Goal: Obtain resource: Obtain resource

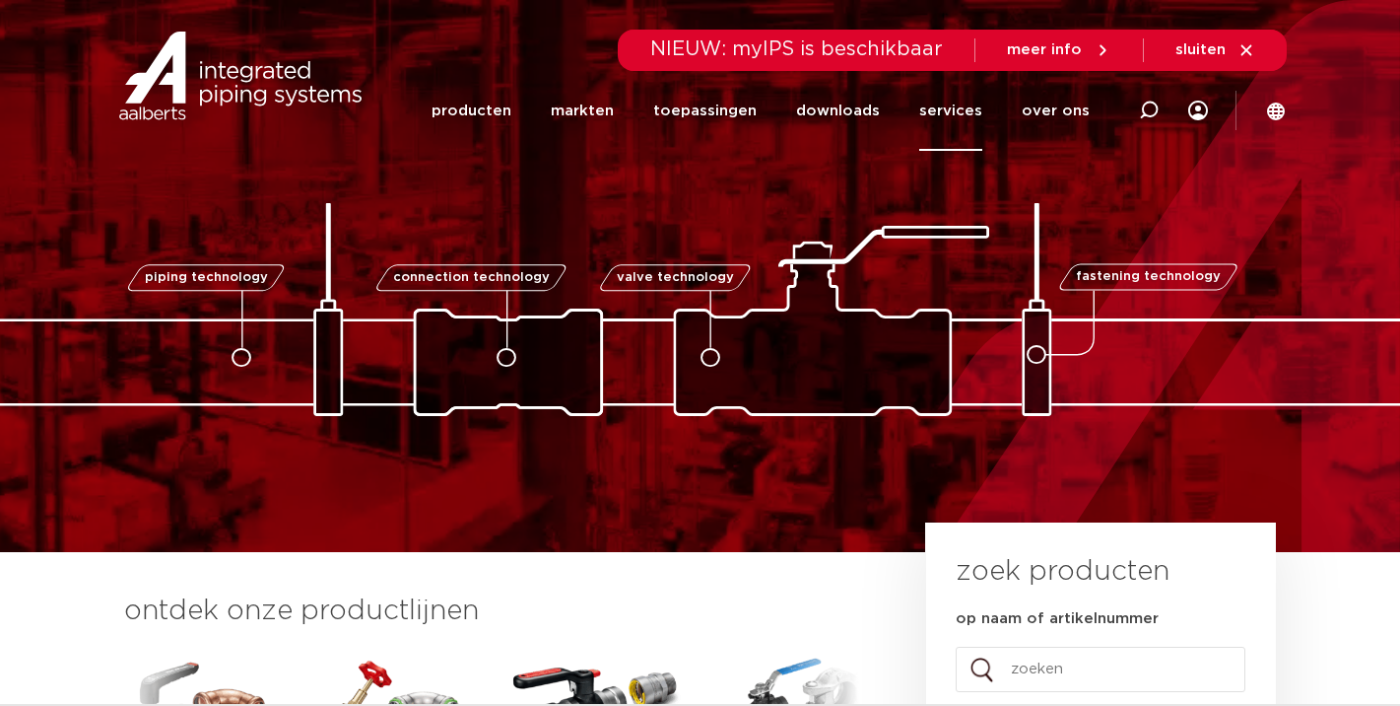
click at [948, 119] on link "services" at bounding box center [951, 111] width 63 height 80
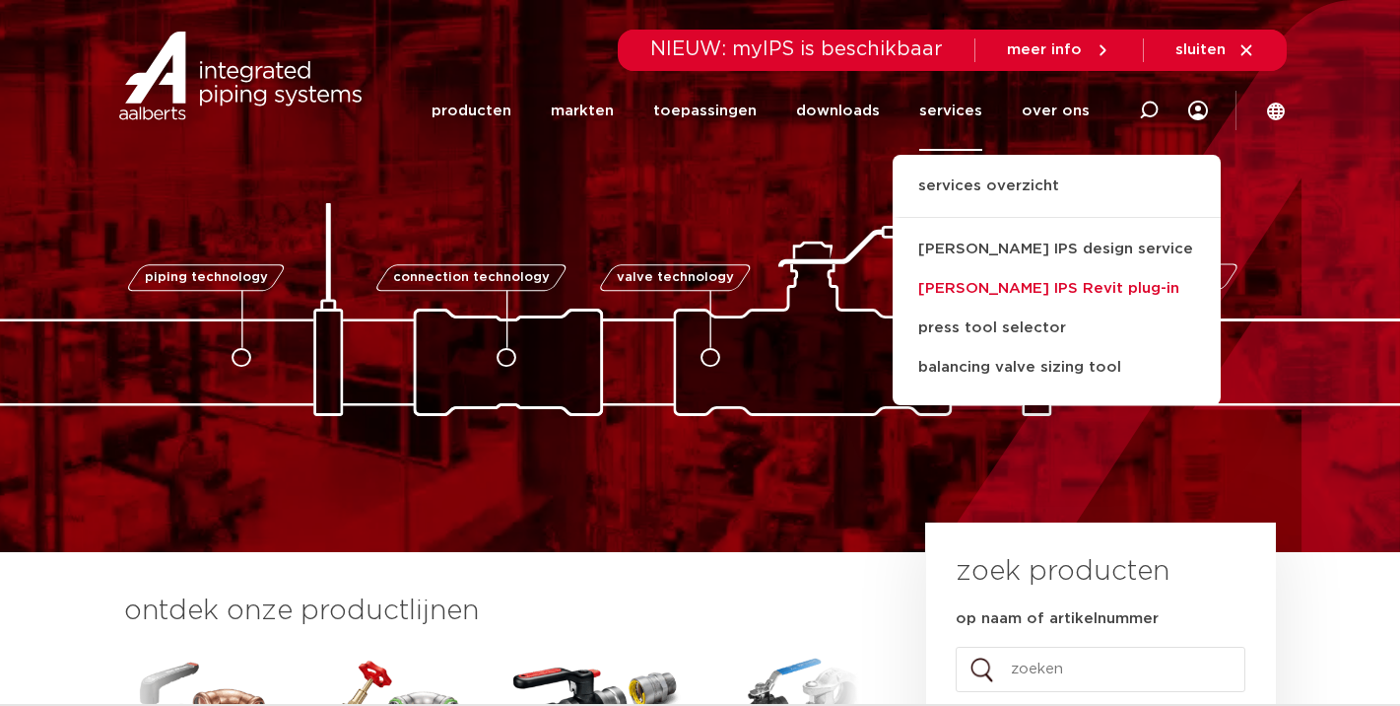
click at [1002, 291] on link "[PERSON_NAME] IPS Revit plug-in" at bounding box center [1057, 288] width 328 height 39
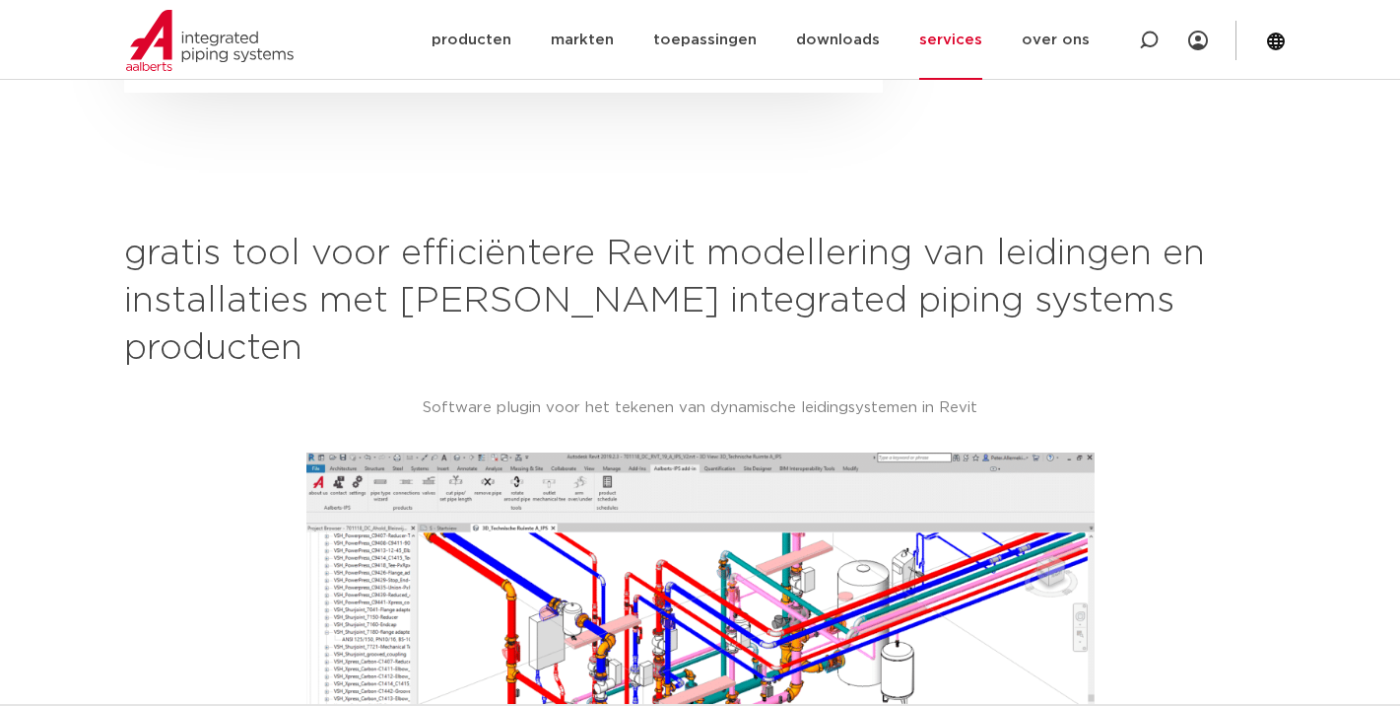
scroll to position [1199, 0]
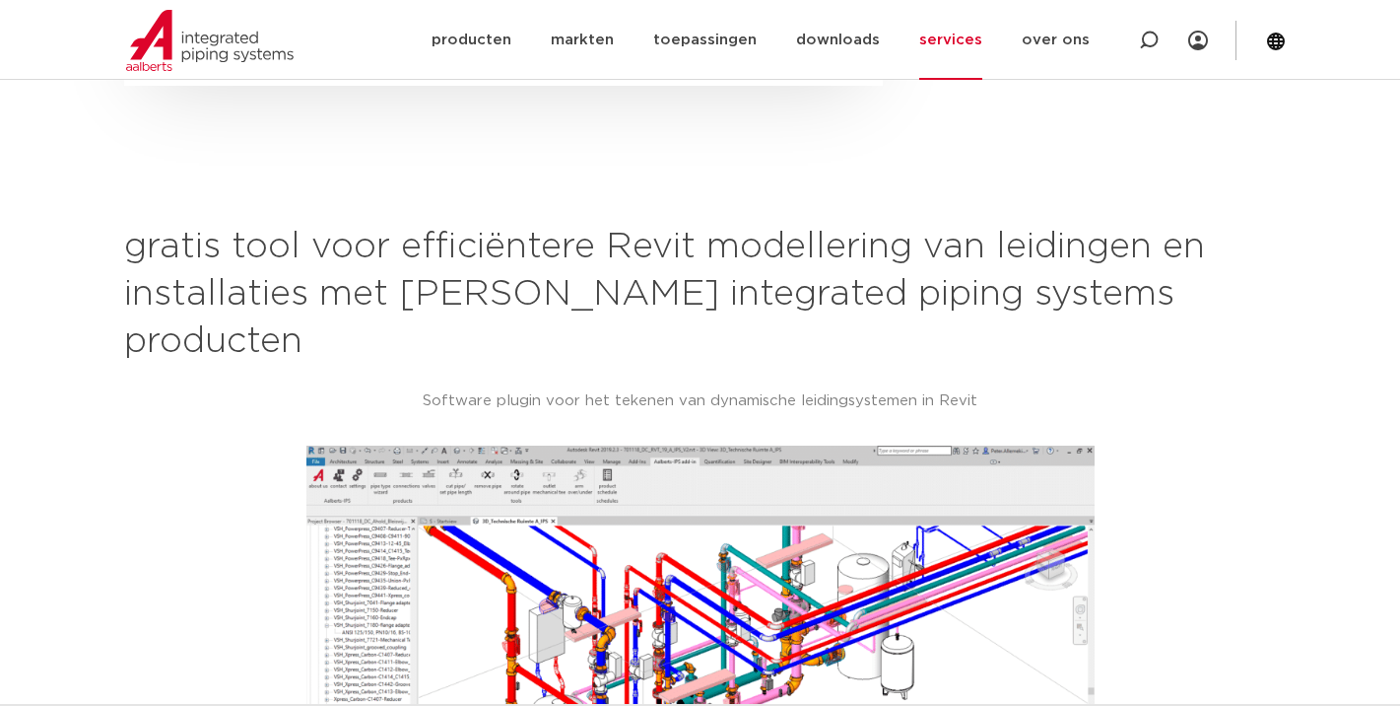
click at [972, 44] on link "services" at bounding box center [951, 40] width 63 height 80
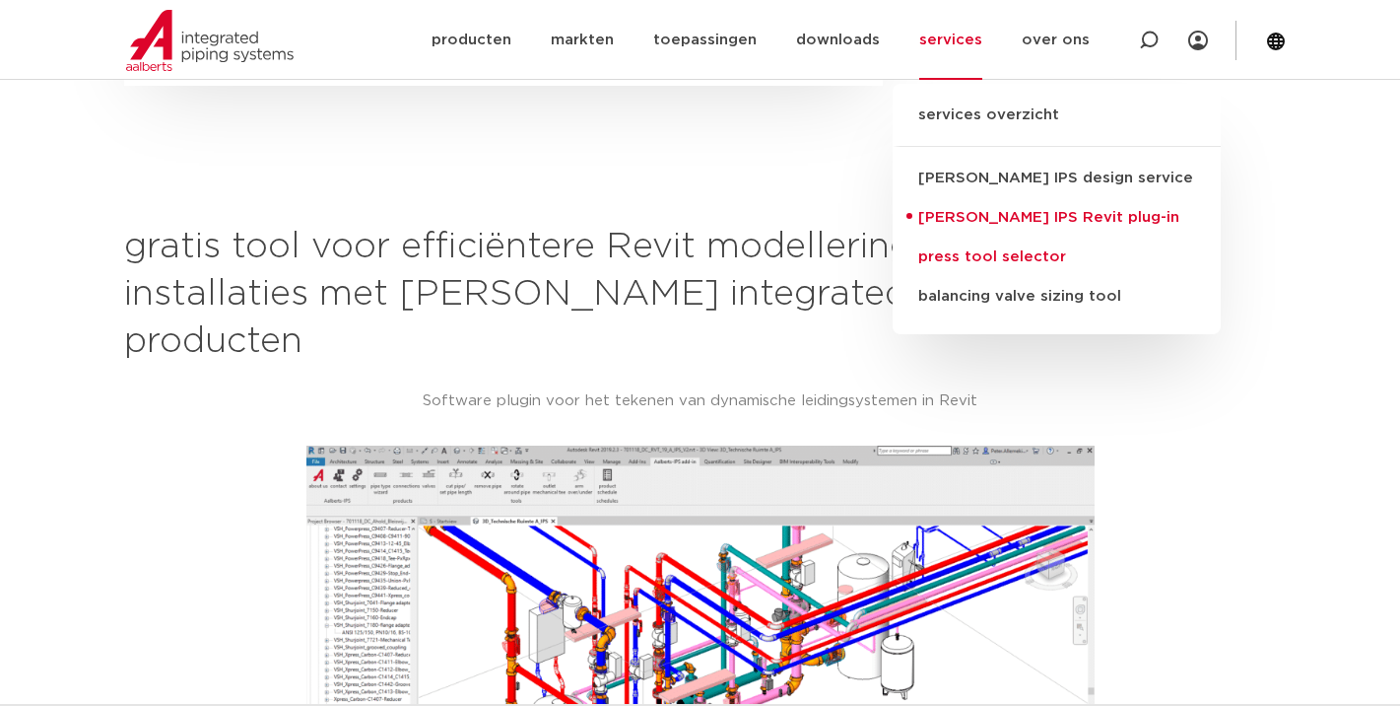
click at [977, 253] on link "press tool selector" at bounding box center [1057, 257] width 328 height 39
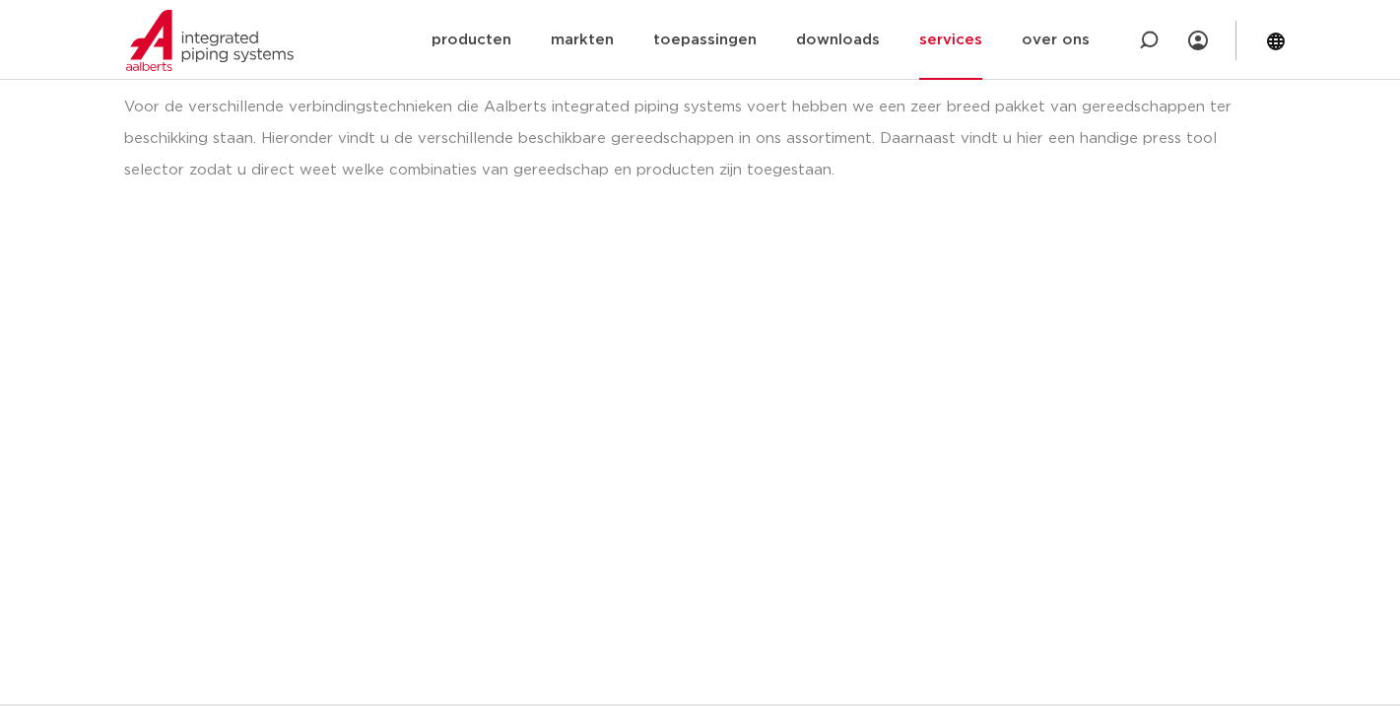
scroll to position [276, 0]
